Goal: Check status: Check status

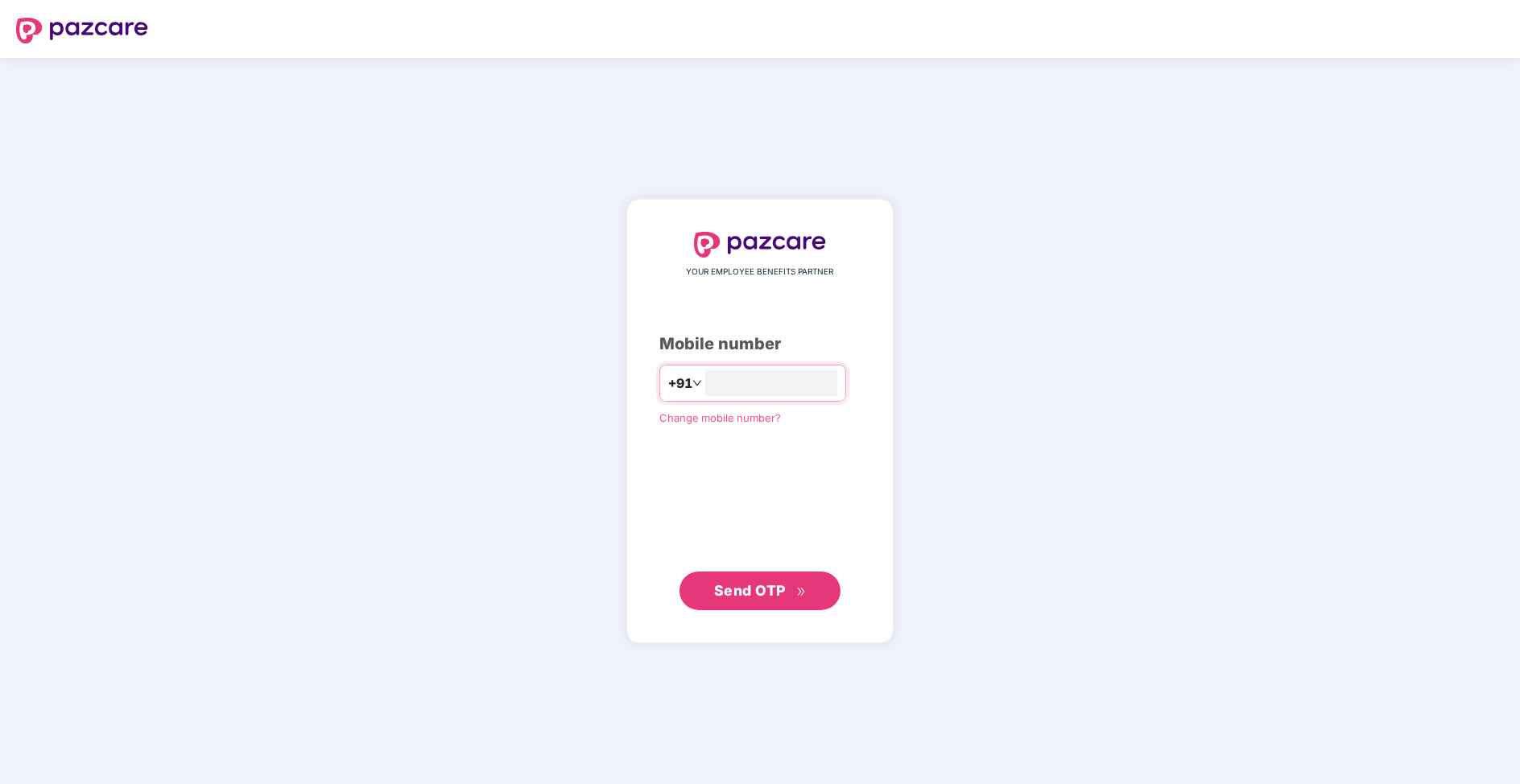
click at [804, 616] on div "**********" at bounding box center [760, 421] width 267 height 444
click at [781, 608] on button "Send OTP" at bounding box center [760, 590] width 161 height 39
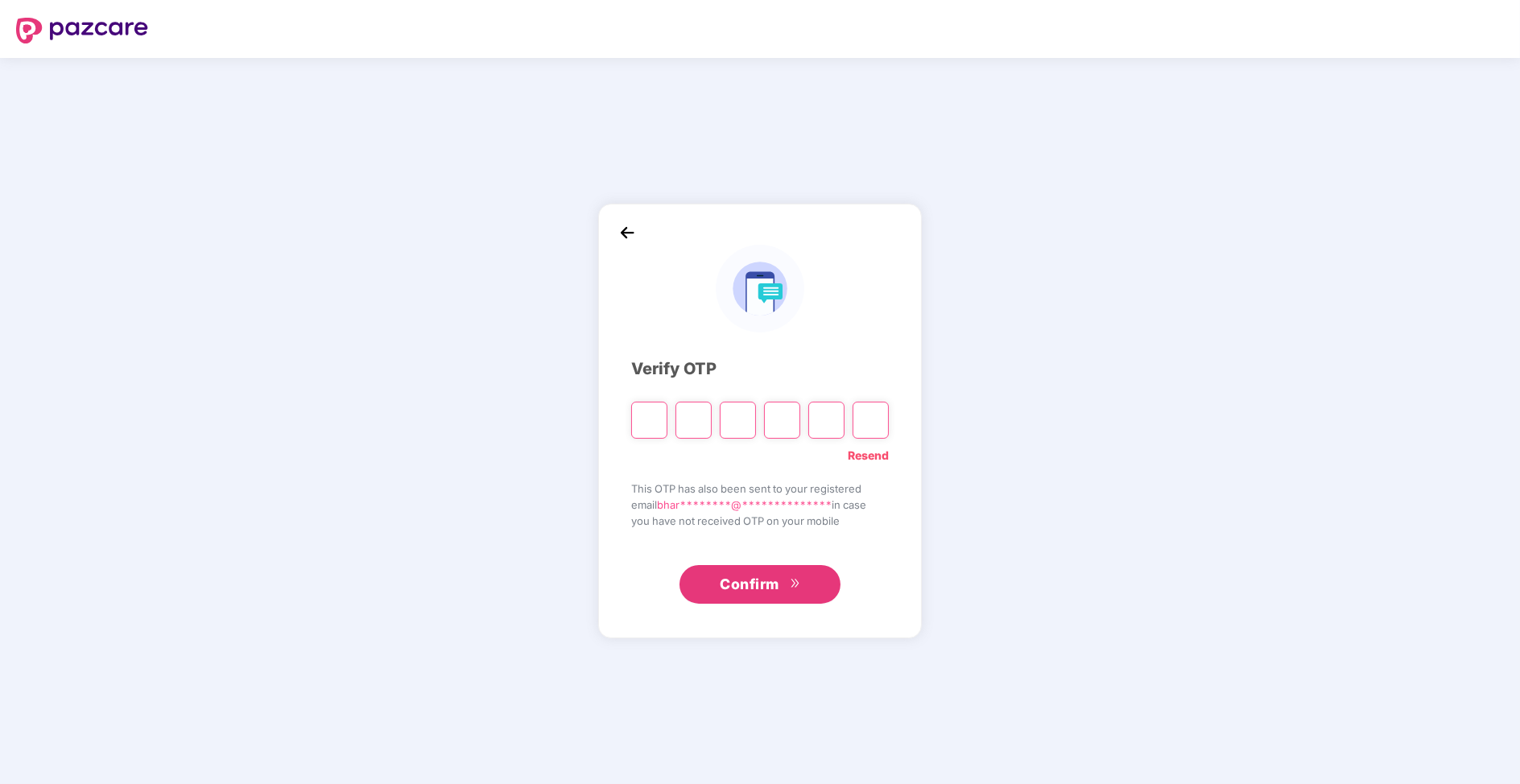
type input "*"
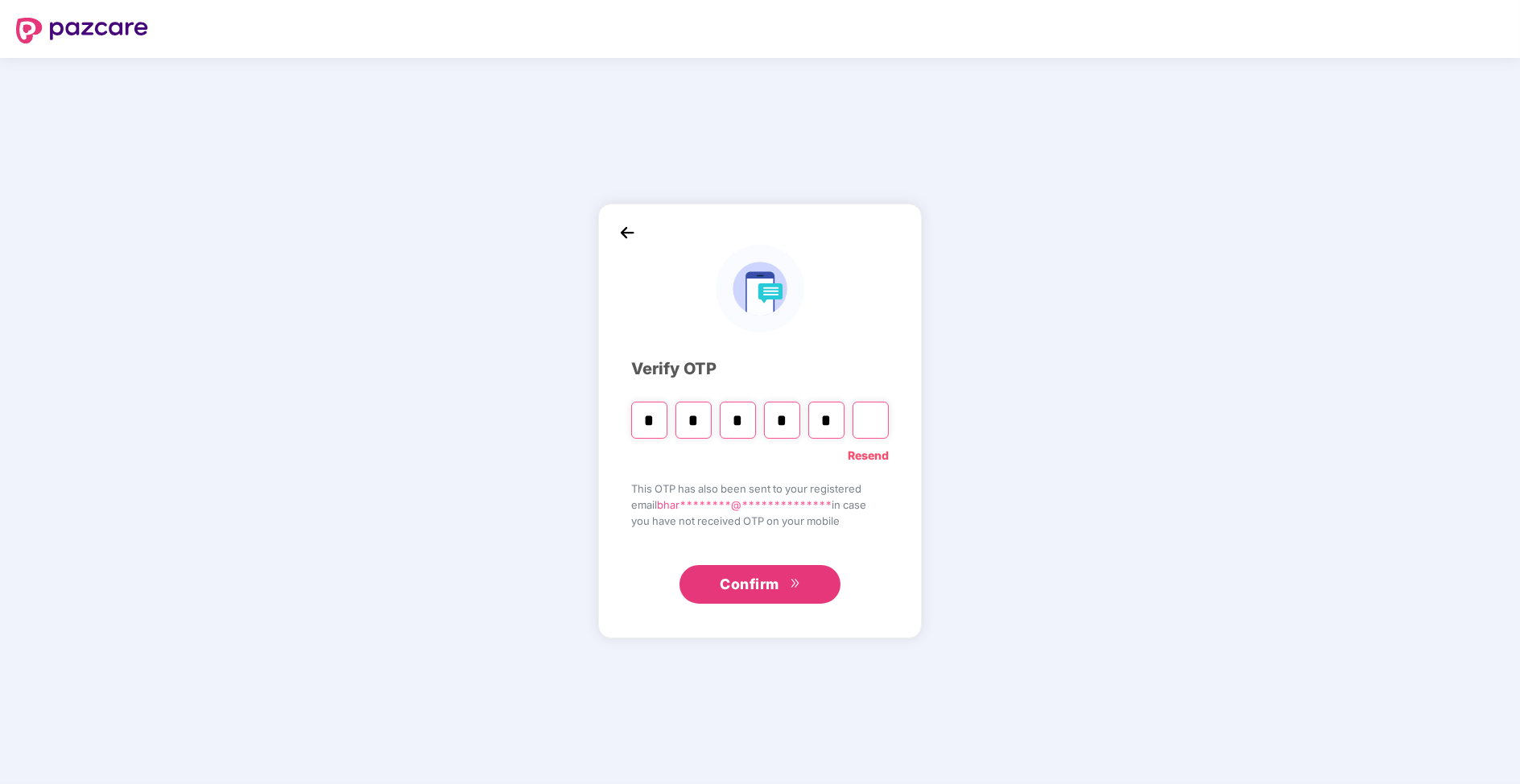
type input "*"
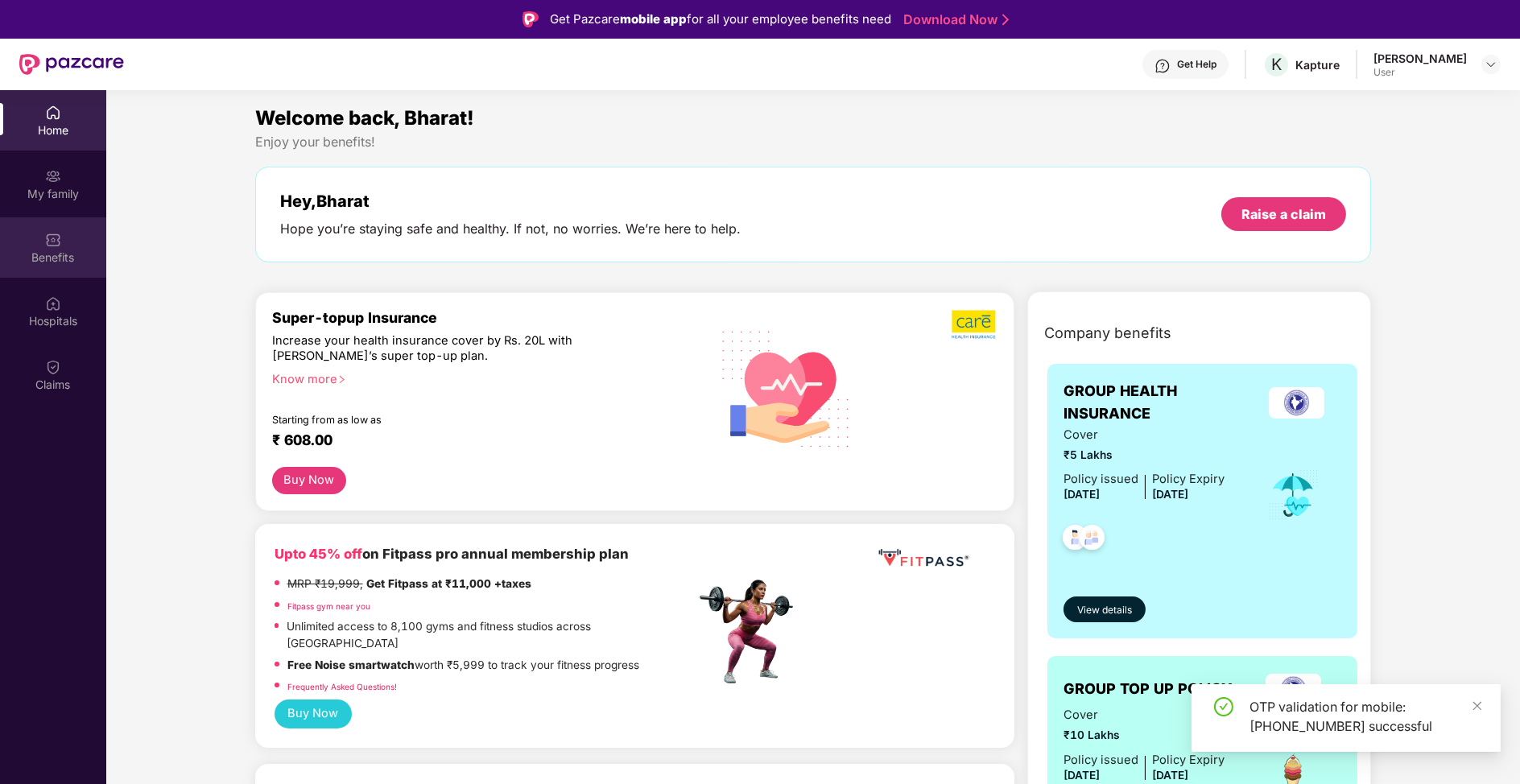
click at [45, 231] on div at bounding box center [53, 238] width 16 height 16
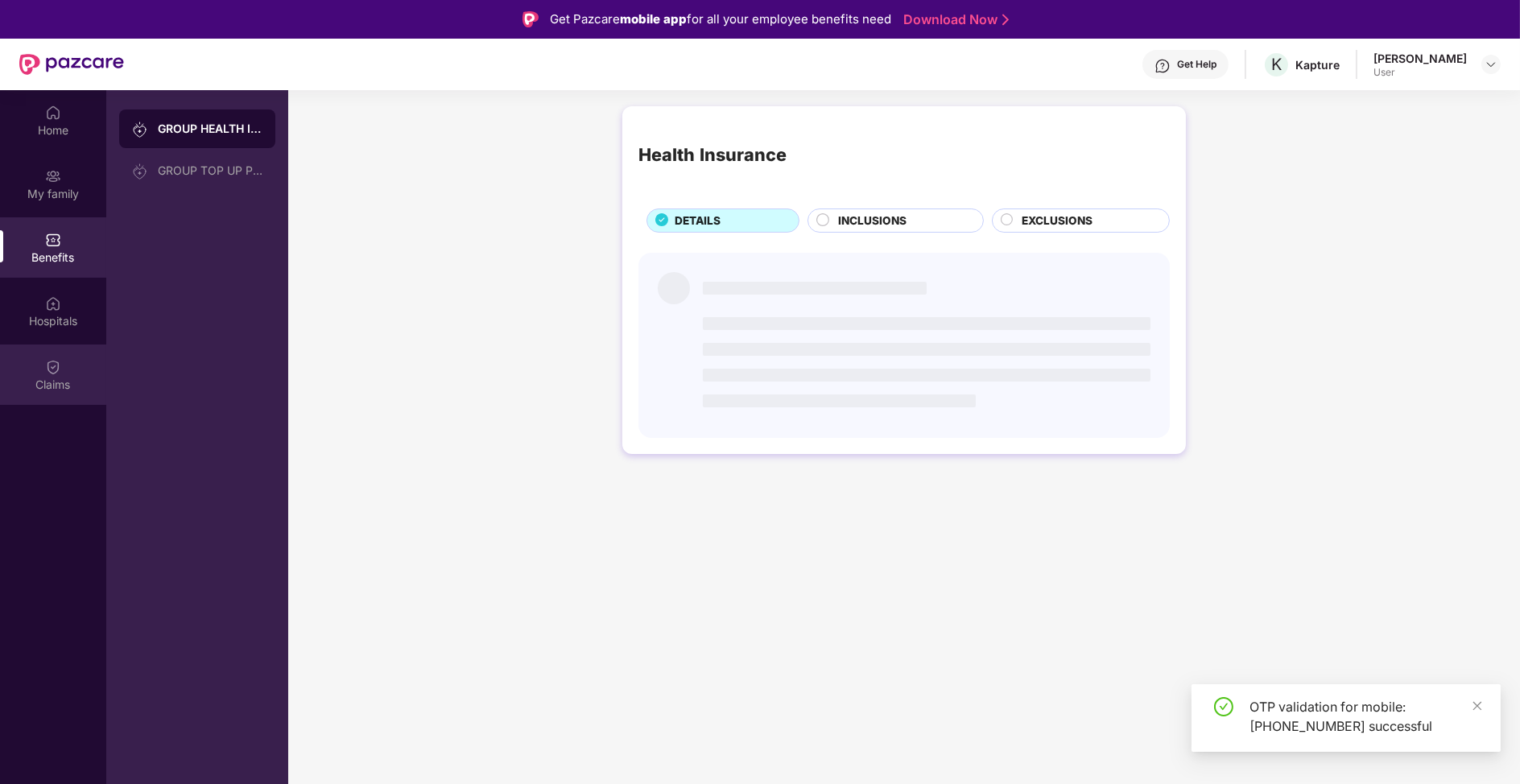
click at [78, 366] on div "Claims" at bounding box center [53, 374] width 107 height 61
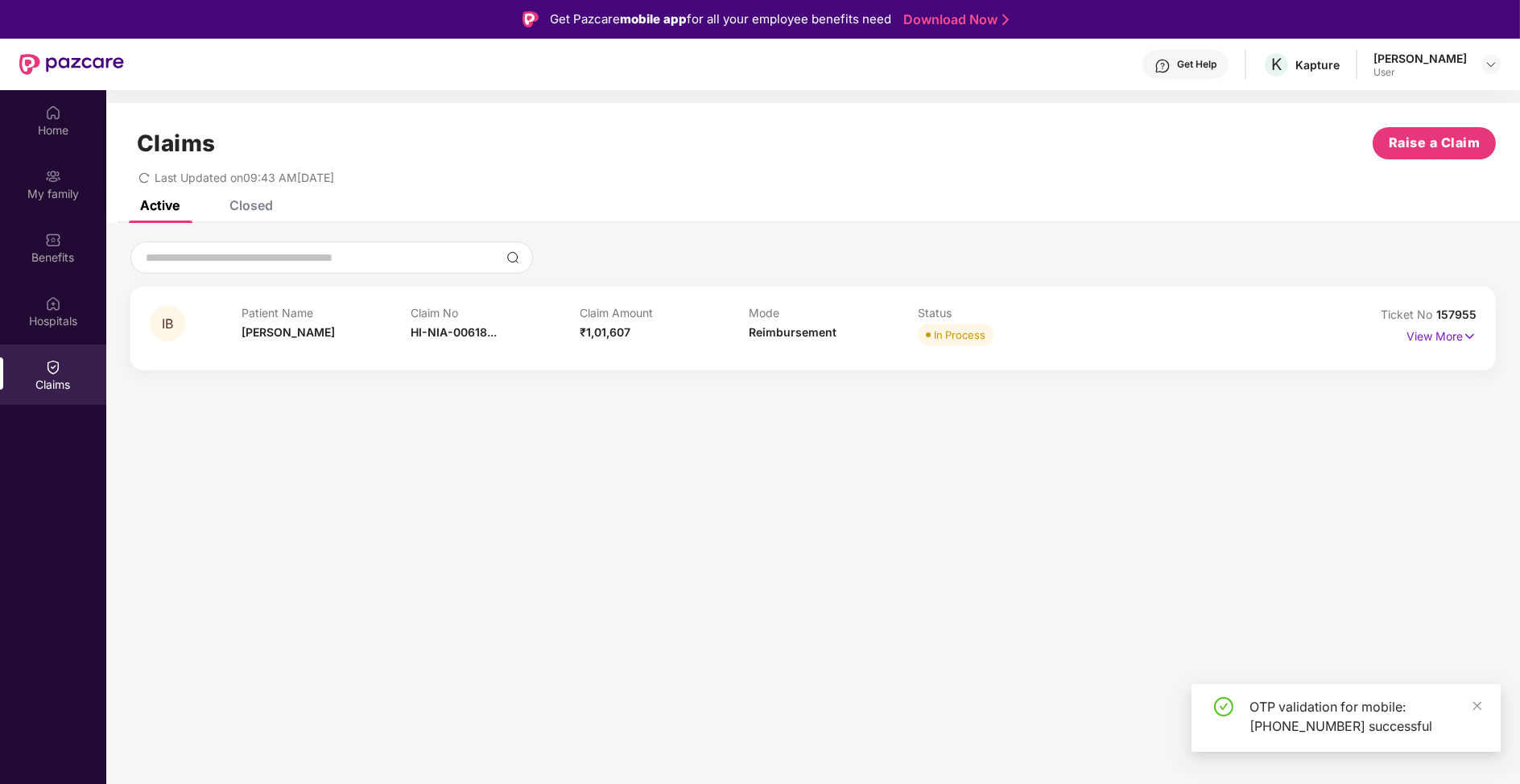
click at [1486, 347] on div "IB Patient Name [PERSON_NAME] Claim No HI-NIA-00618... Claim Amount ₹1,01,607 M…" at bounding box center [812, 328] width 1365 height 84
click at [1463, 331] on img at bounding box center [1470, 337] width 14 height 18
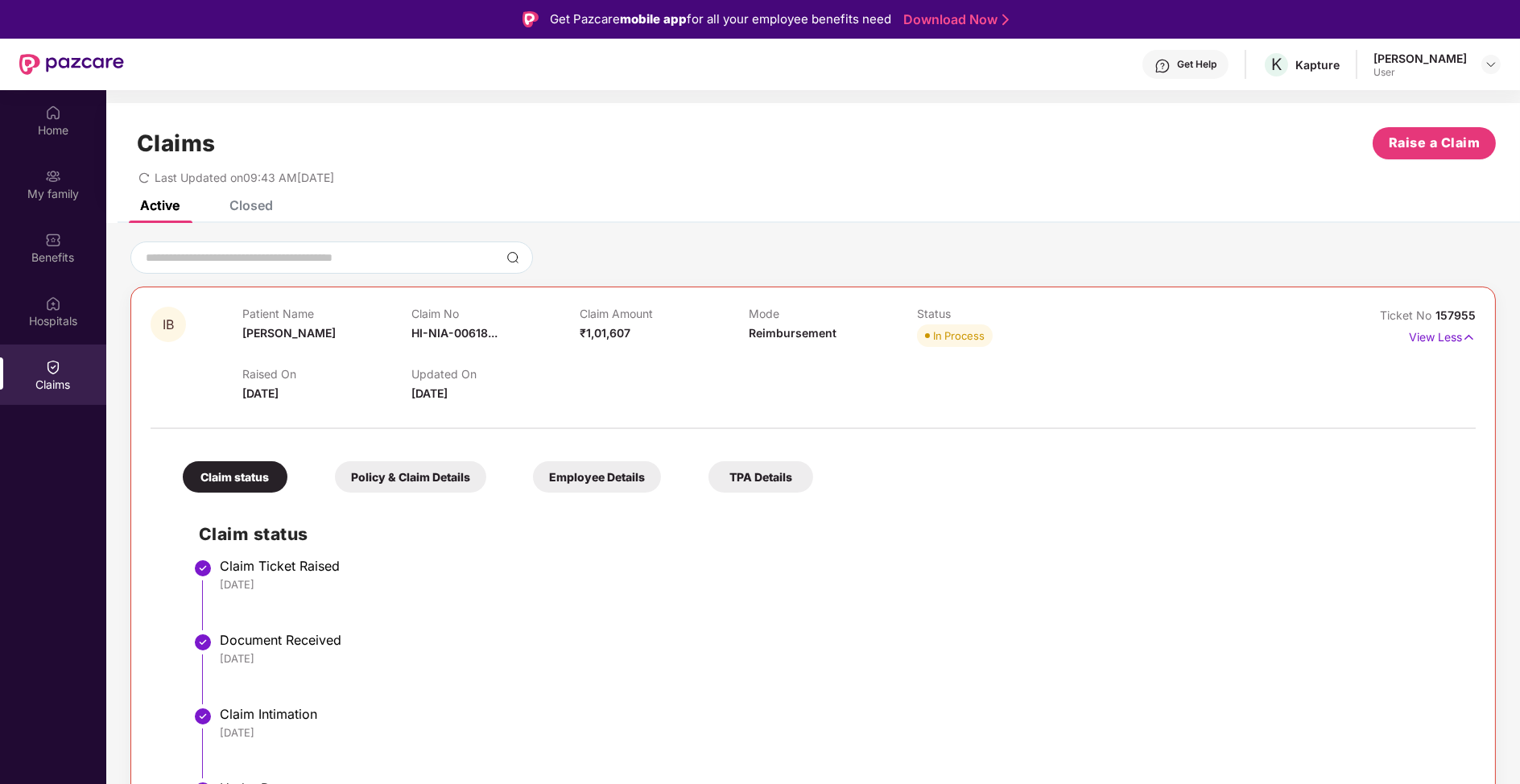
click at [266, 225] on div "IB Patient Name [PERSON_NAME] Claim No HI-NIA-00618... Claim Amount ₹1,01,607 M…" at bounding box center [813, 682] width 1413 height 919
click at [266, 176] on span "Last Updated on 09:43 AM[DATE]" at bounding box center [244, 178] width 180 height 14
click at [267, 190] on div "Claims Raise a Claim Last Updated on 09:43 AM[DATE]" at bounding box center [813, 152] width 1413 height 98
click at [267, 195] on div "Claims Raise a Claim Last Updated on 09:43 AM[DATE]" at bounding box center [813, 152] width 1413 height 98
click at [268, 214] on div "Closed" at bounding box center [239, 205] width 68 height 35
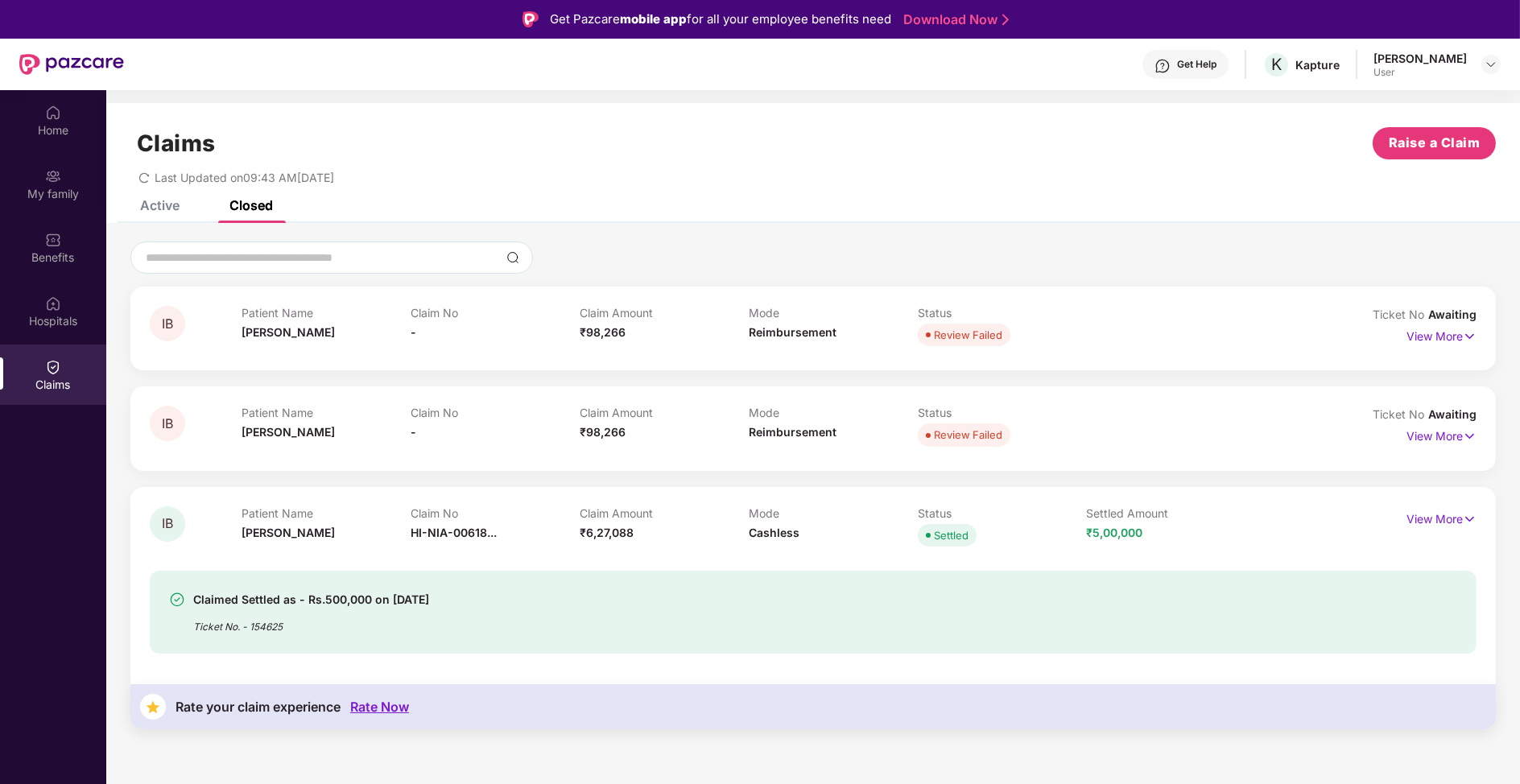
click at [1457, 537] on div "View More" at bounding box center [1393, 529] width 166 height 44
click at [1455, 515] on p "View More" at bounding box center [1441, 517] width 70 height 22
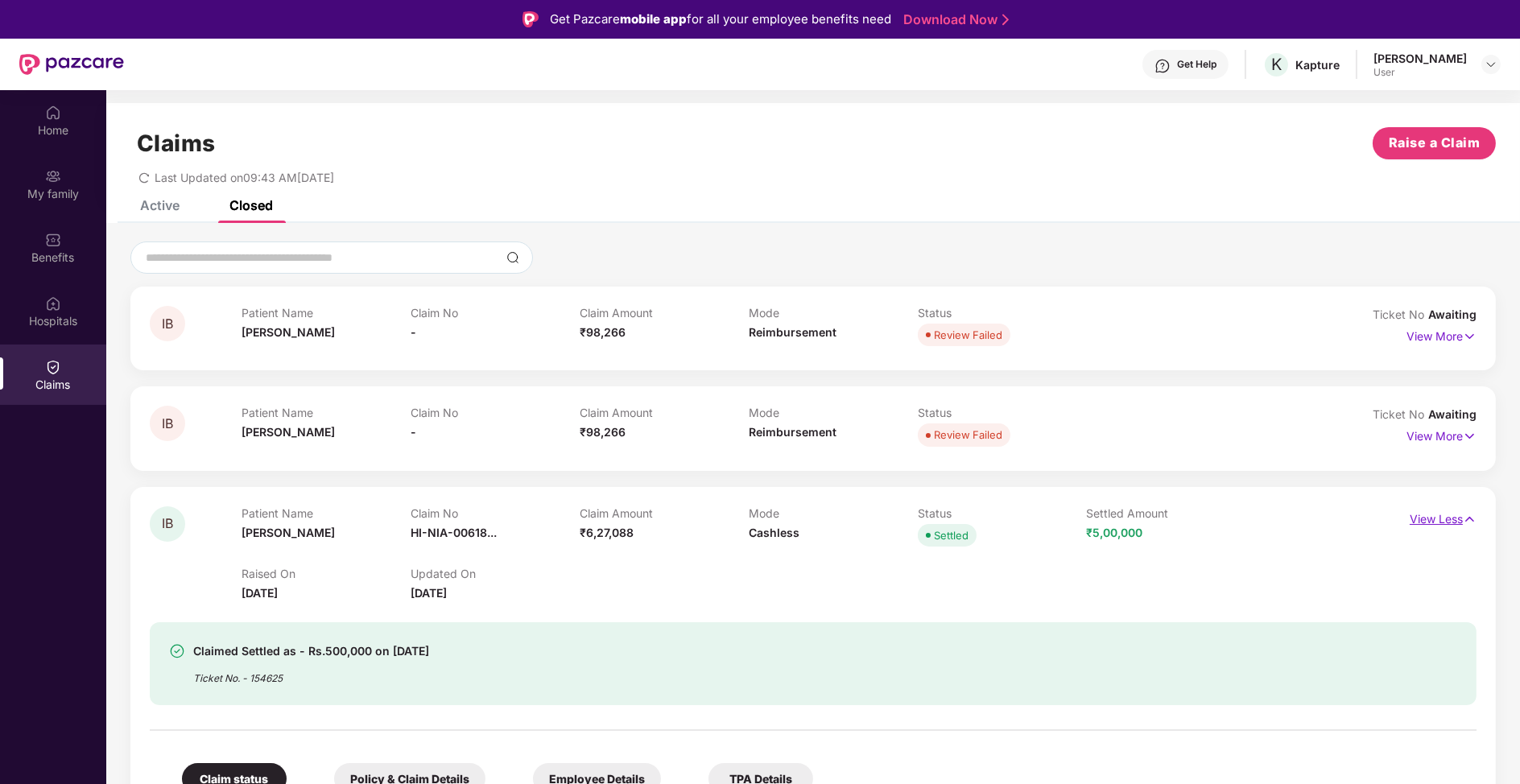
click at [1455, 515] on p "View Less" at bounding box center [1443, 517] width 67 height 22
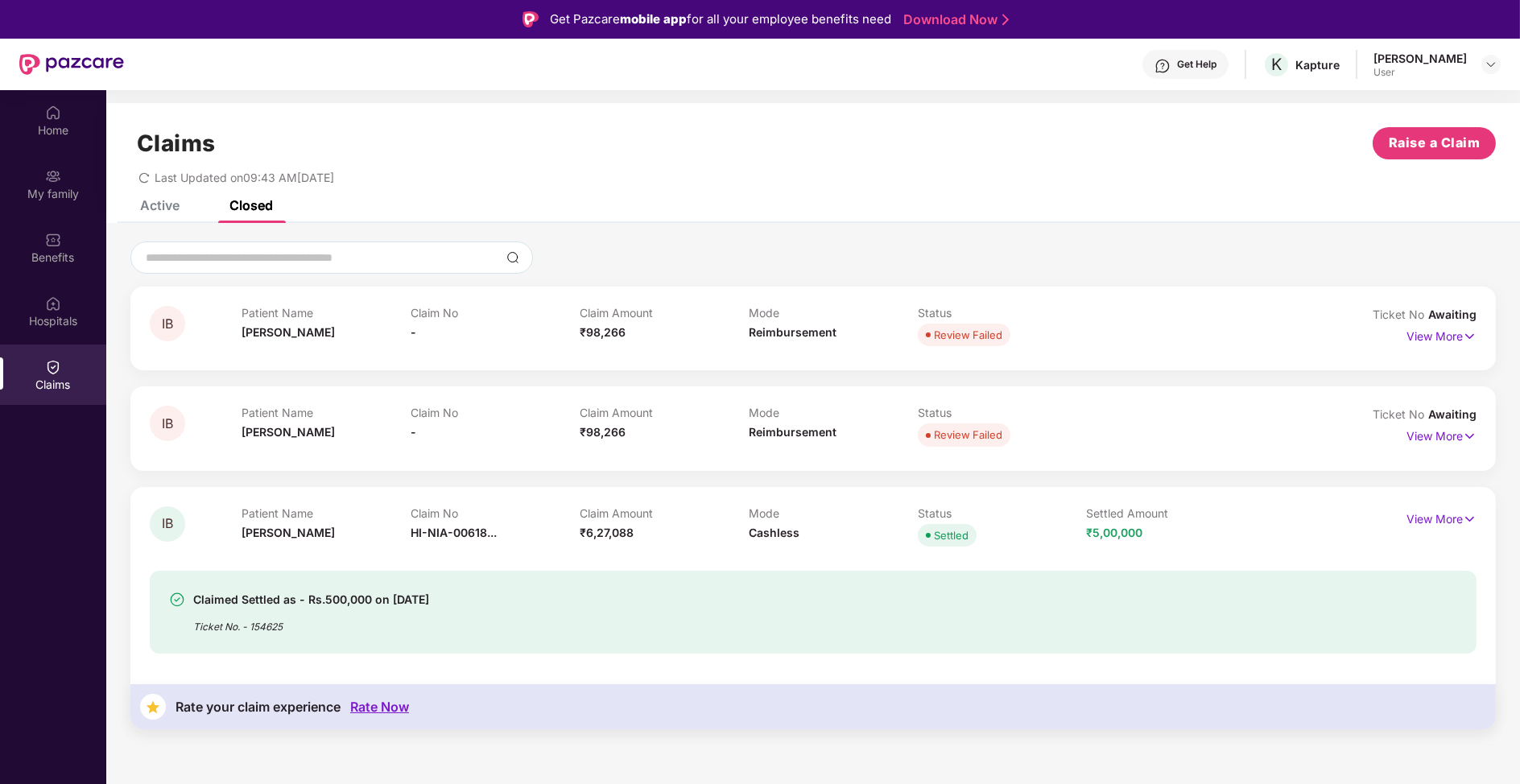
click at [1391, 448] on div "View More" at bounding box center [1393, 435] width 166 height 26
click at [1449, 442] on p "View More" at bounding box center [1441, 433] width 70 height 22
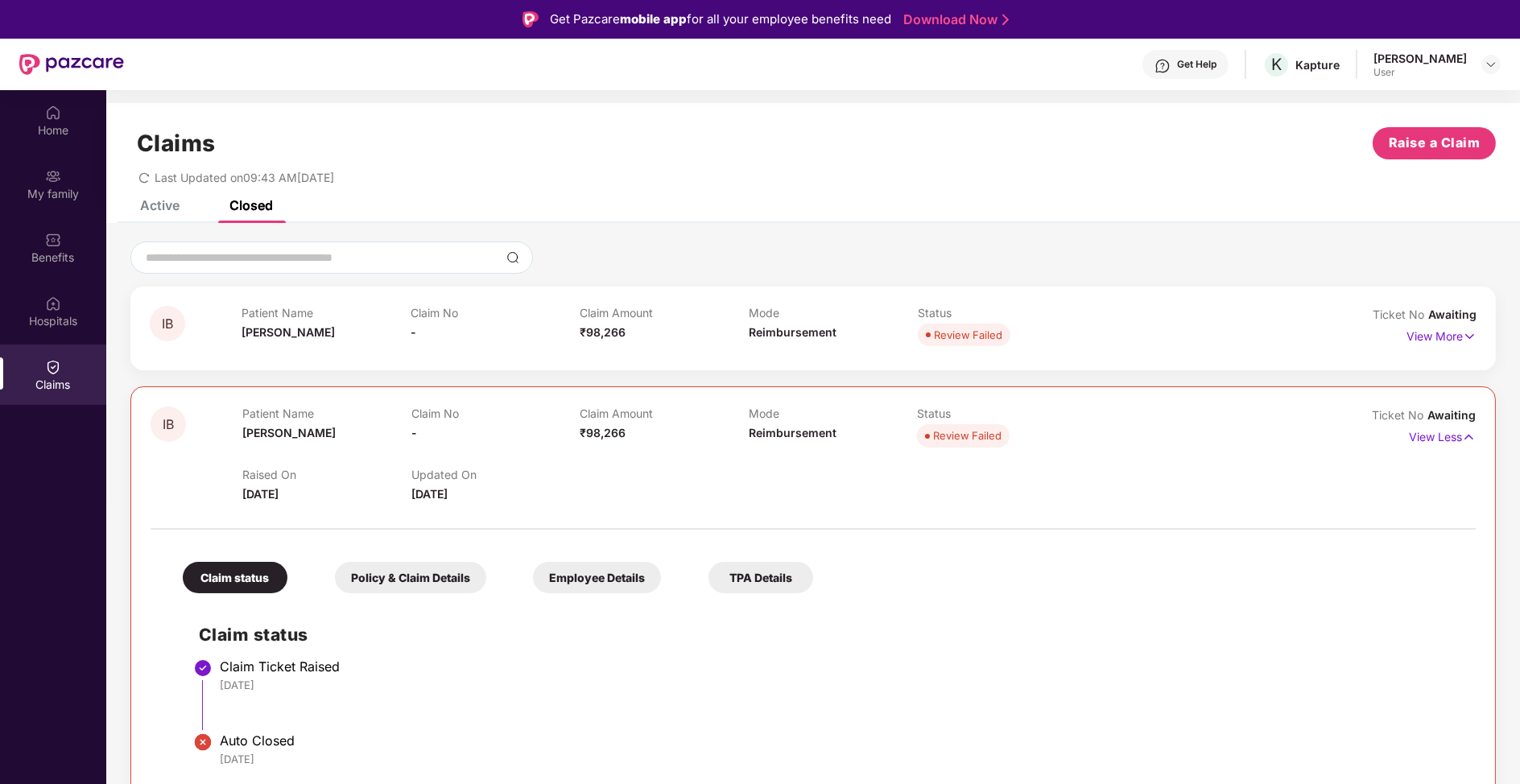
click at [1449, 349] on div "Ticket No Awaiting View More" at bounding box center [1393, 328] width 166 height 44
click at [1449, 328] on p "View More" at bounding box center [1441, 334] width 70 height 22
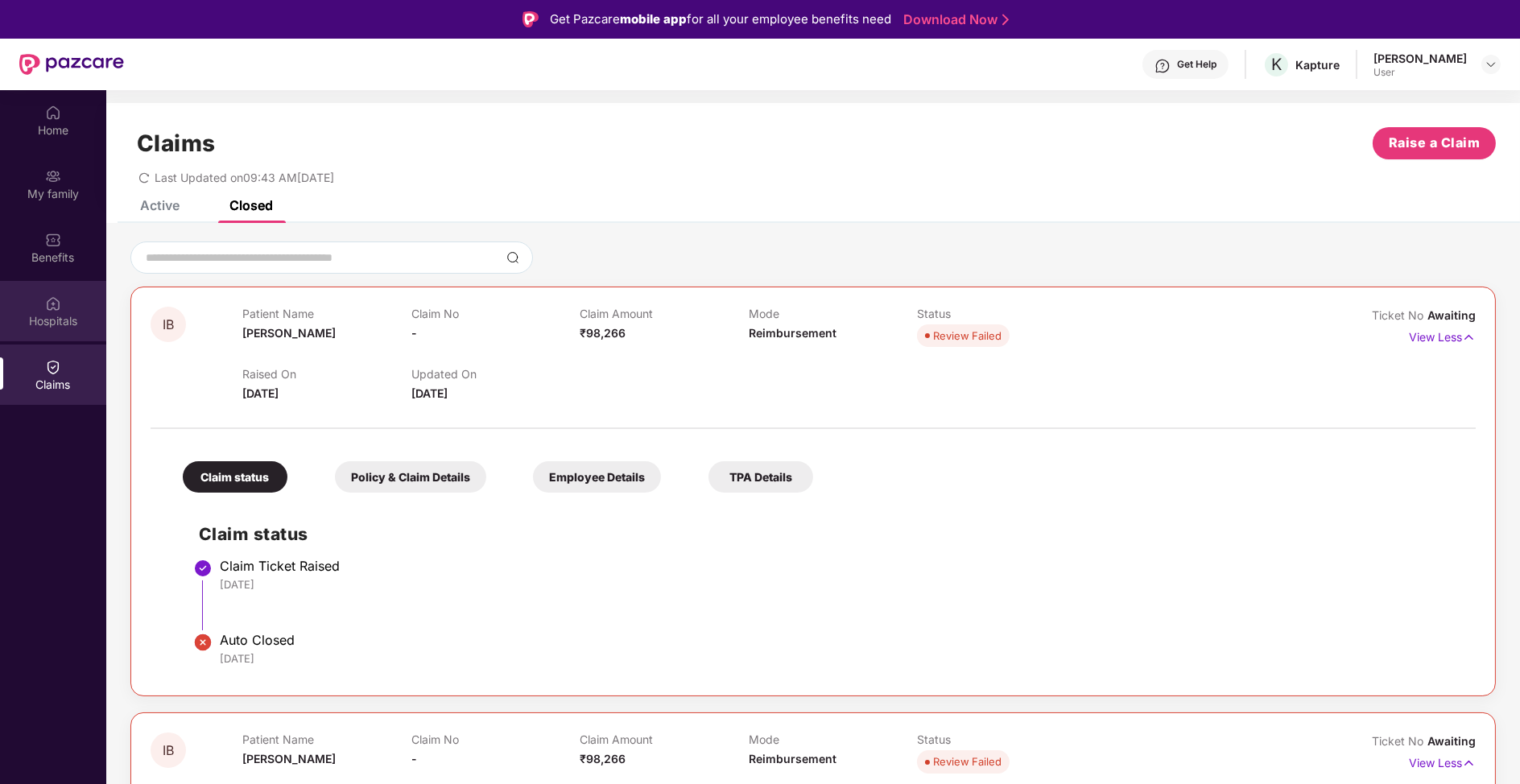
click at [84, 304] on div "Hospitals" at bounding box center [53, 311] width 107 height 61
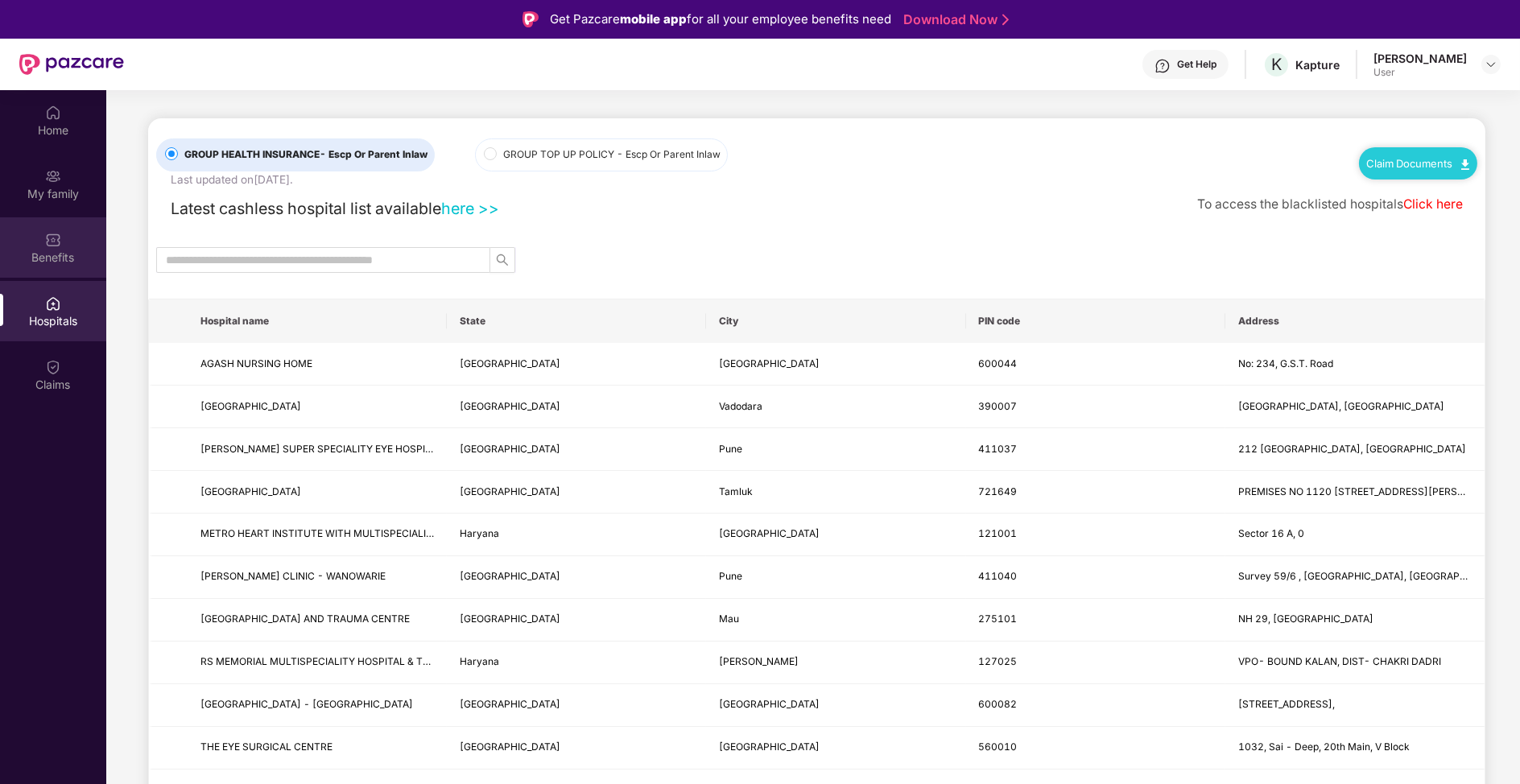
click at [73, 228] on div "Benefits" at bounding box center [53, 248] width 107 height 61
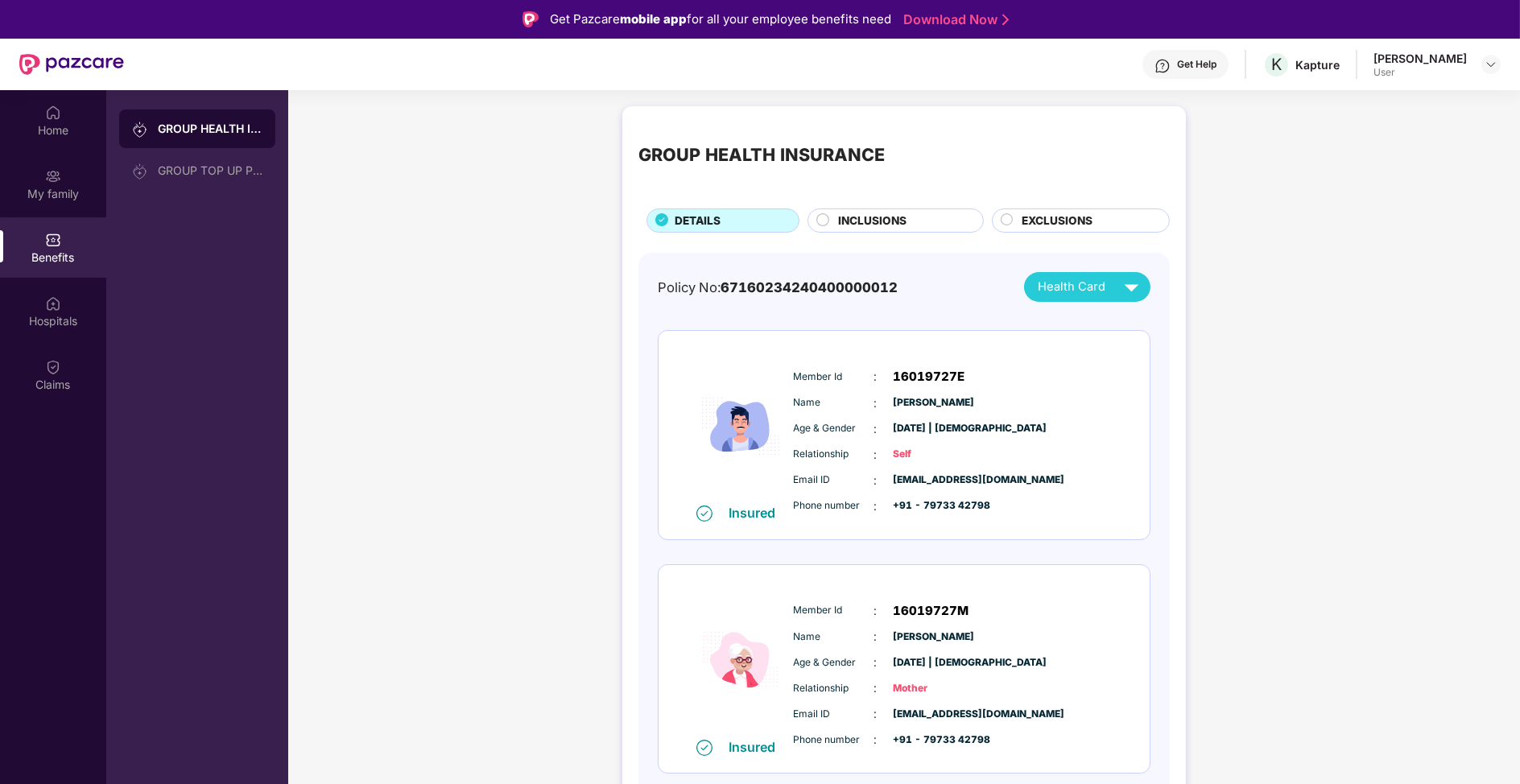
click at [713, 380] on img at bounding box center [741, 426] width 97 height 155
click at [741, 377] on img at bounding box center [741, 426] width 97 height 155
click at [860, 242] on div "GROUP HEALTH INSURANCE DETAILS INCLUSIONS EXCLUSIONS Policy No: 671602342404000…" at bounding box center [903, 477] width 563 height 743
click at [162, 195] on div "GROUP HEALTH INSURANCE GROUP TOP UP POLICY" at bounding box center [197, 482] width 182 height 784
click at [196, 174] on div "GROUP TOP UP POLICY" at bounding box center [210, 170] width 105 height 13
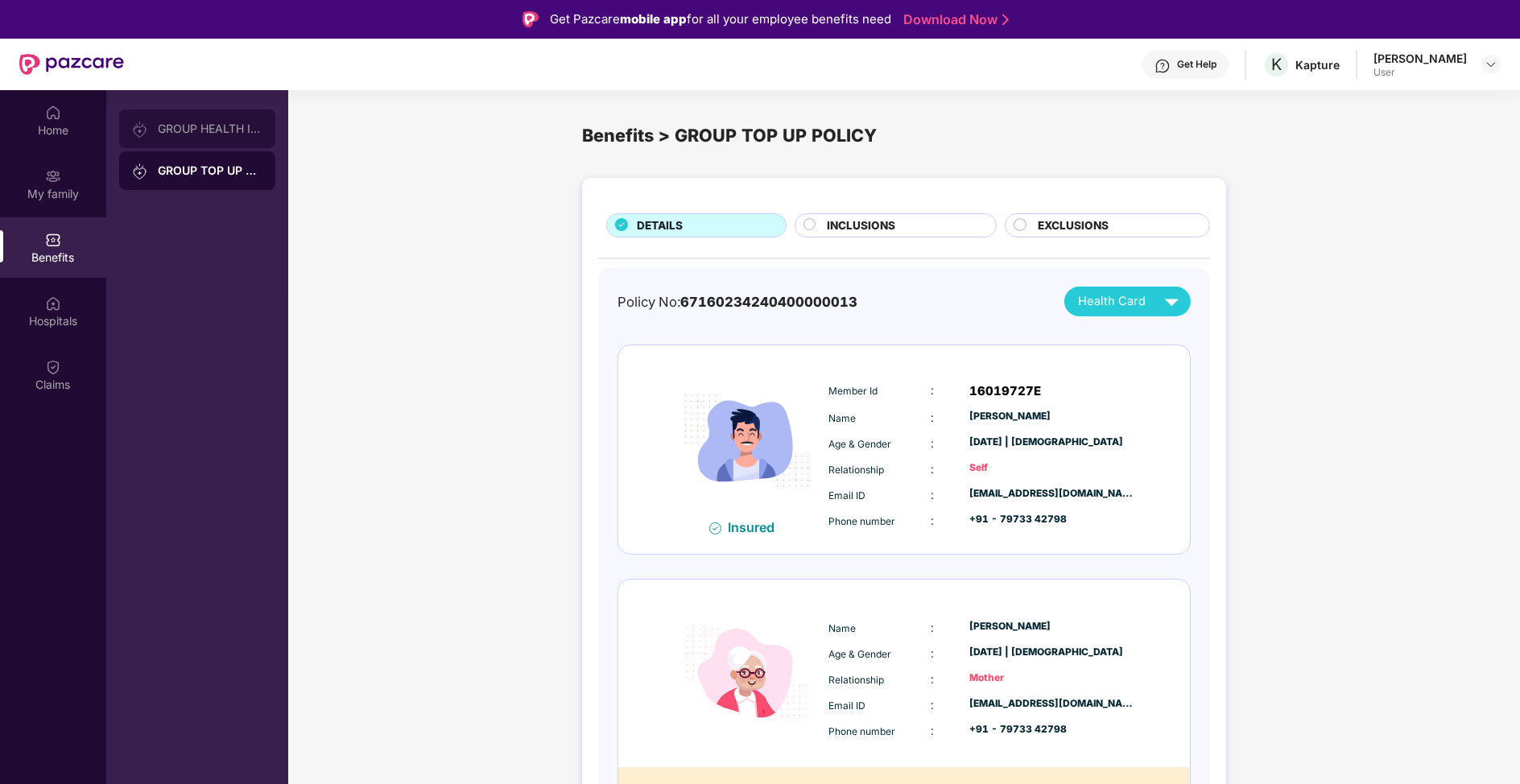
click at [201, 117] on div "GROUP HEALTH INSURANCE" at bounding box center [196, 129] width 156 height 39
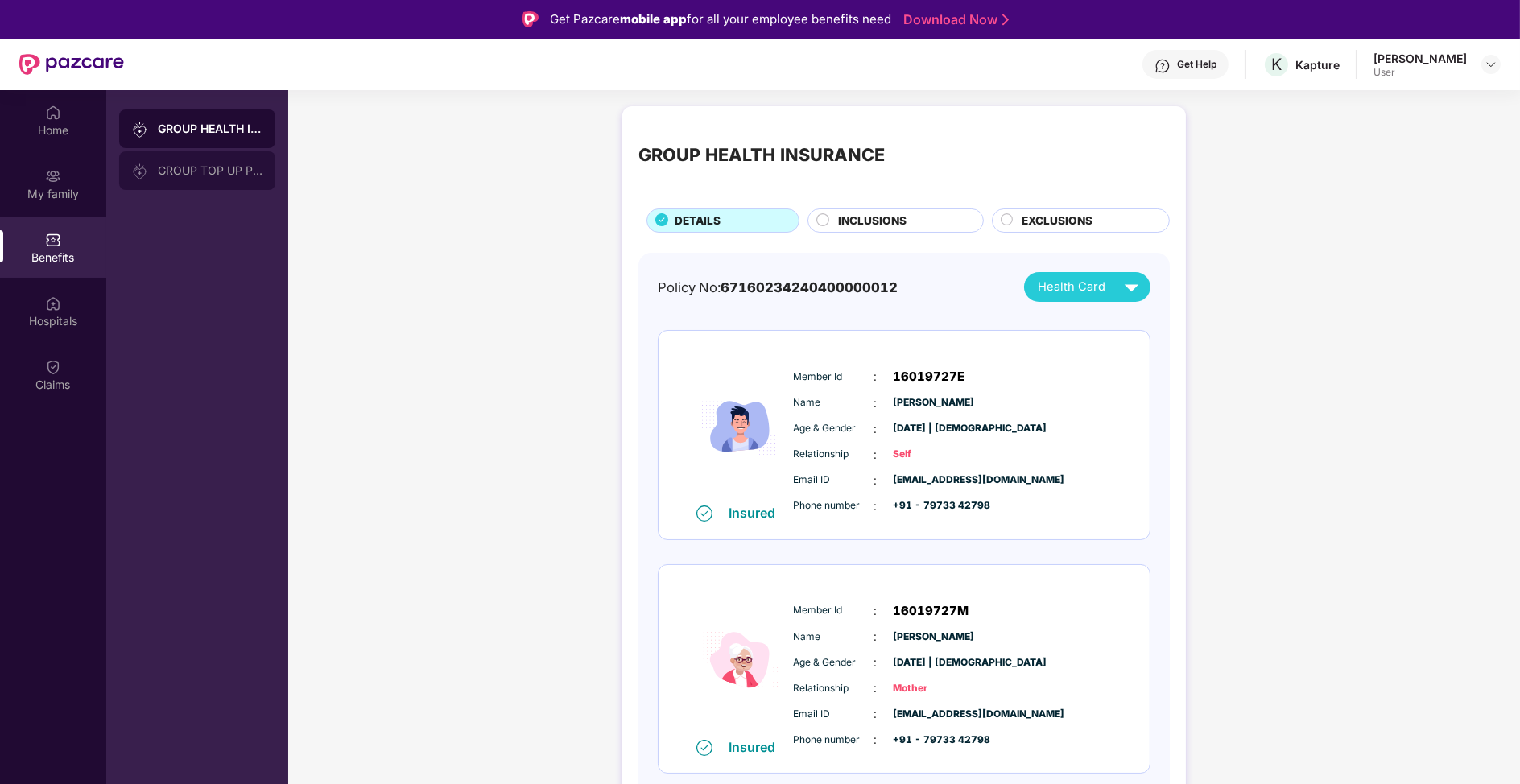
click at [152, 169] on div at bounding box center [145, 171] width 26 height 18
